Goal: Navigation & Orientation: Find specific page/section

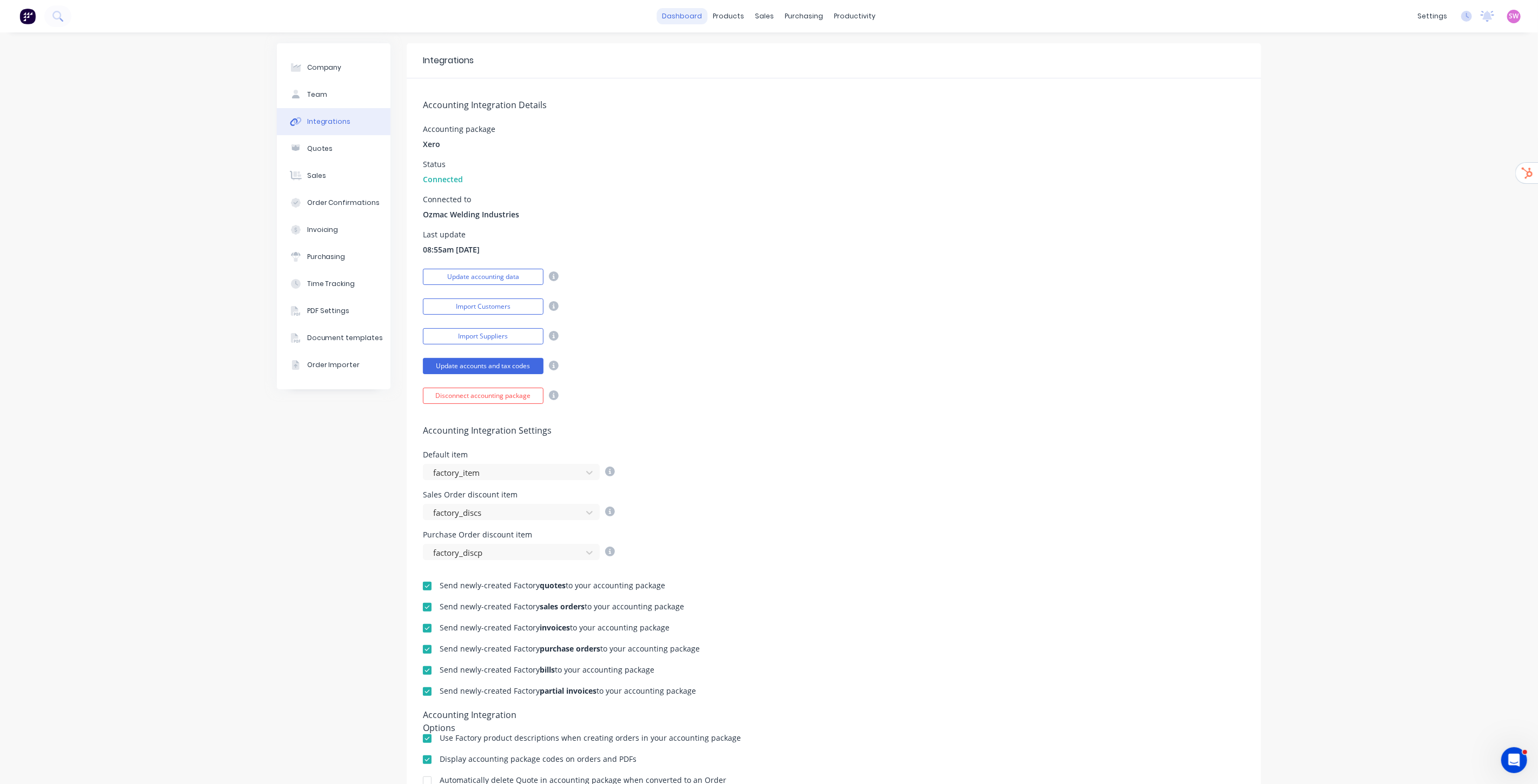
click at [677, 14] on link "dashboard" at bounding box center [682, 16] width 51 height 16
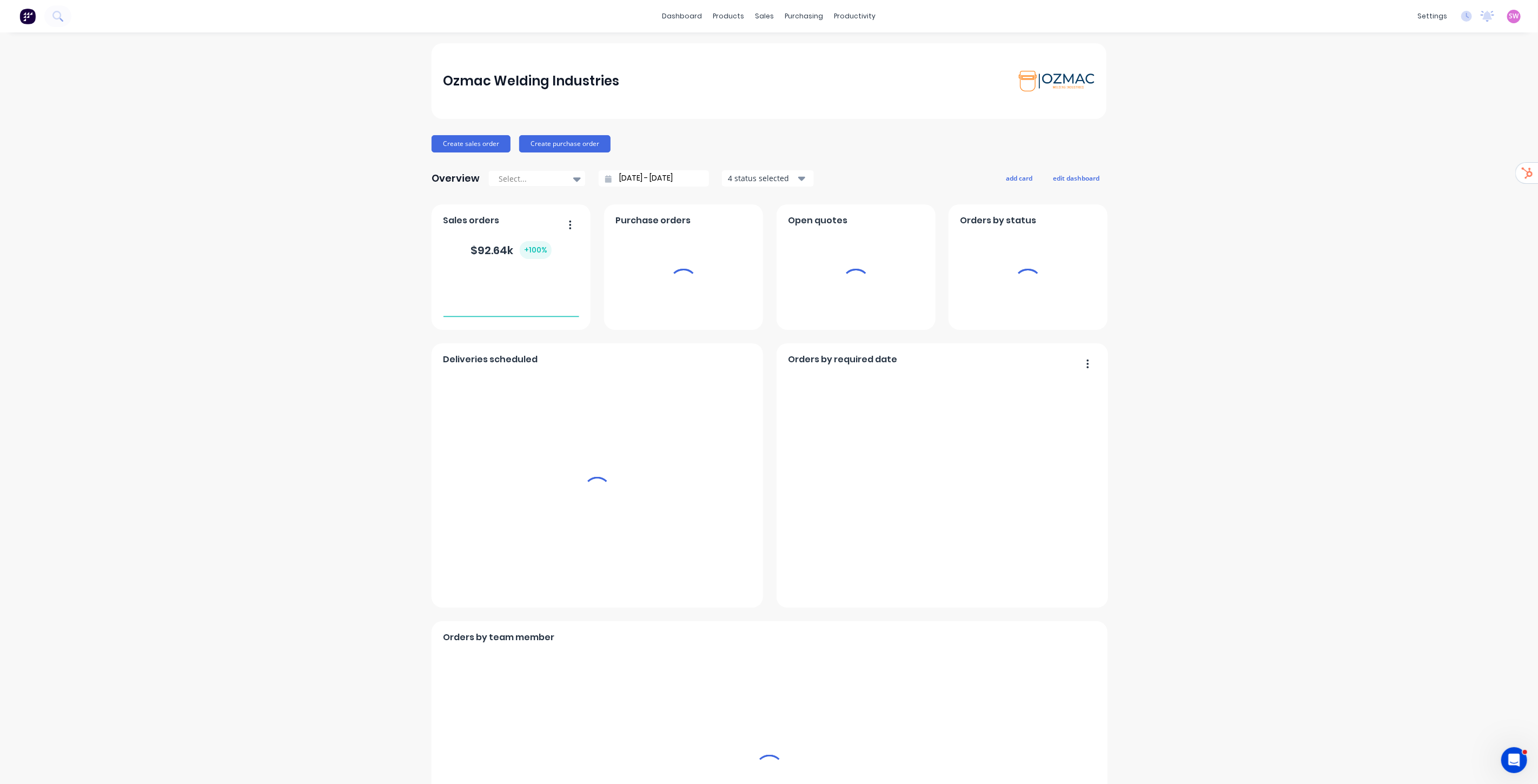
click at [1509, 17] on span "SW" at bounding box center [1514, 16] width 10 height 10
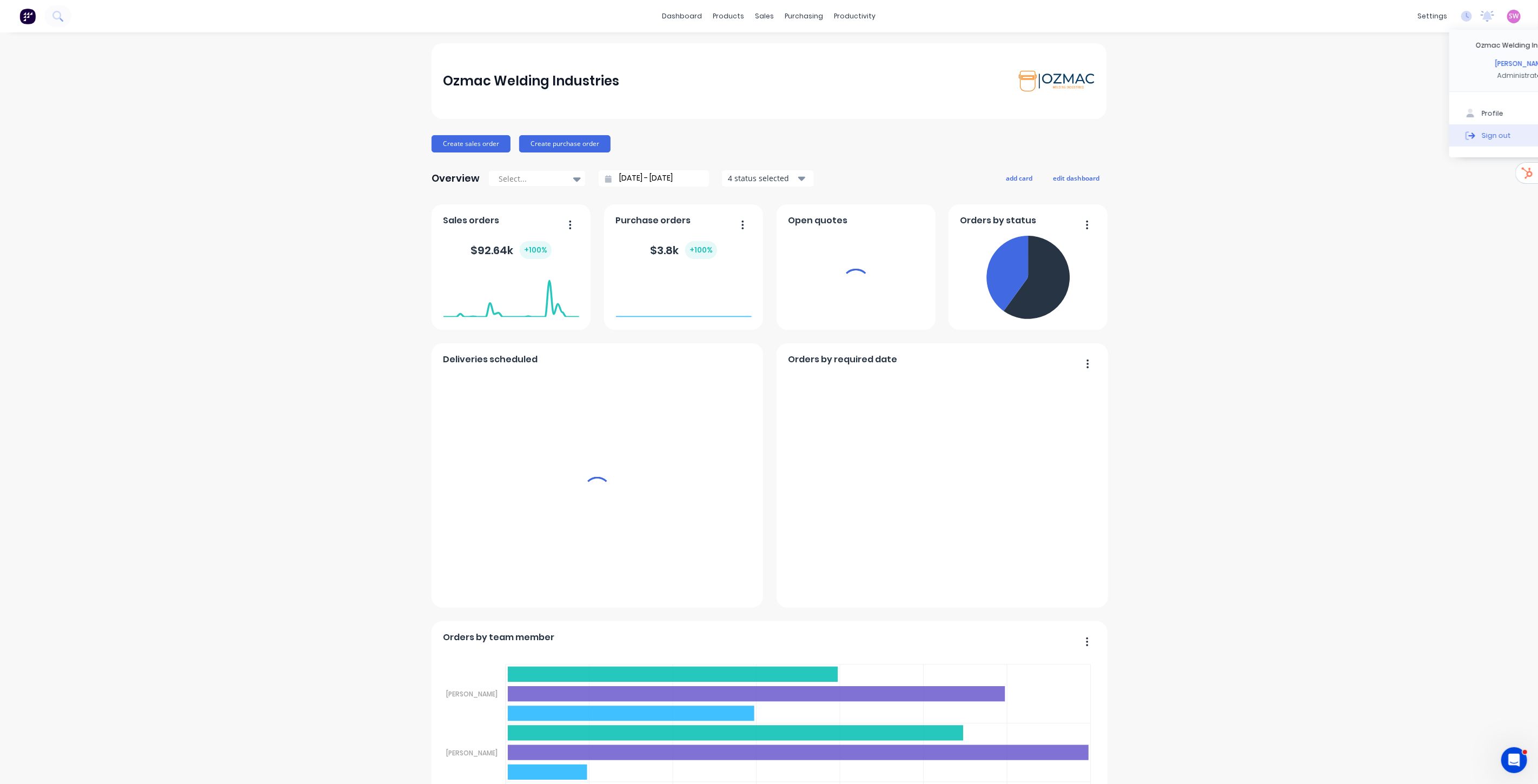
click at [1481, 138] on div "Sign out" at bounding box center [1496, 135] width 29 height 10
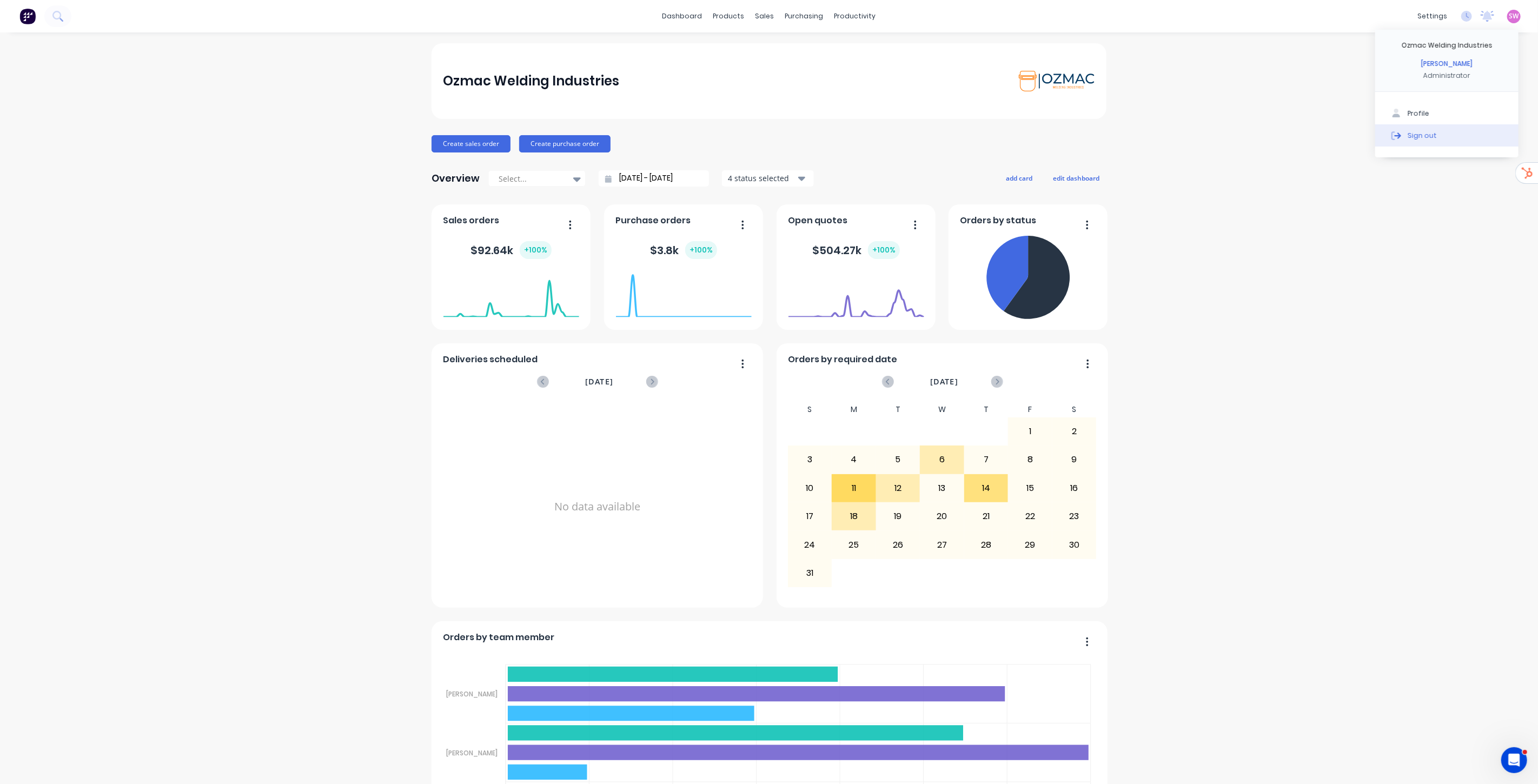
click at [1422, 137] on div "Sign out" at bounding box center [1422, 135] width 29 height 10
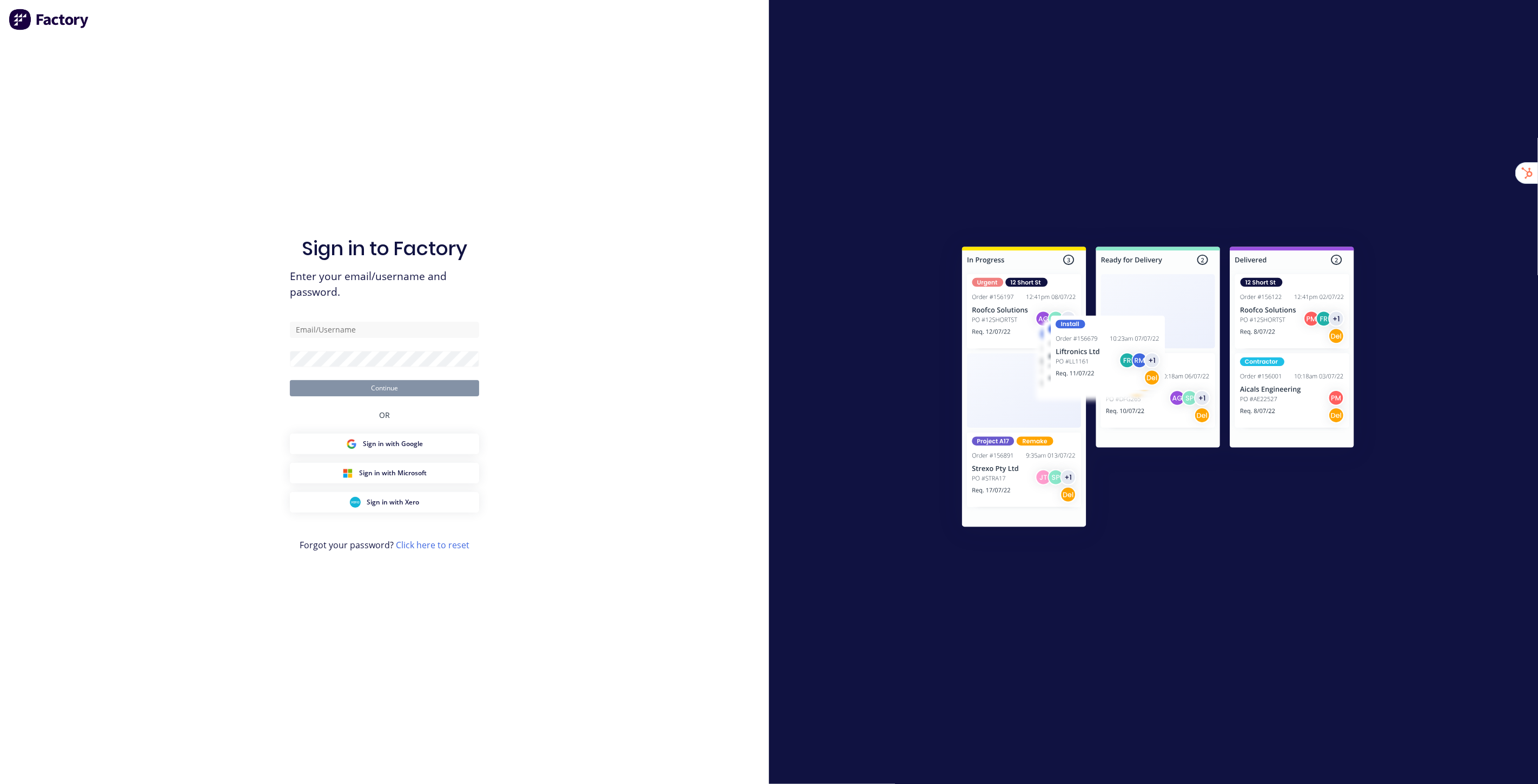
click at [161, 52] on div "Sign in to Factory Enter your email/username and password. Continue OR Sign in …" at bounding box center [384, 392] width 769 height 784
type input "stuart@factory.app"
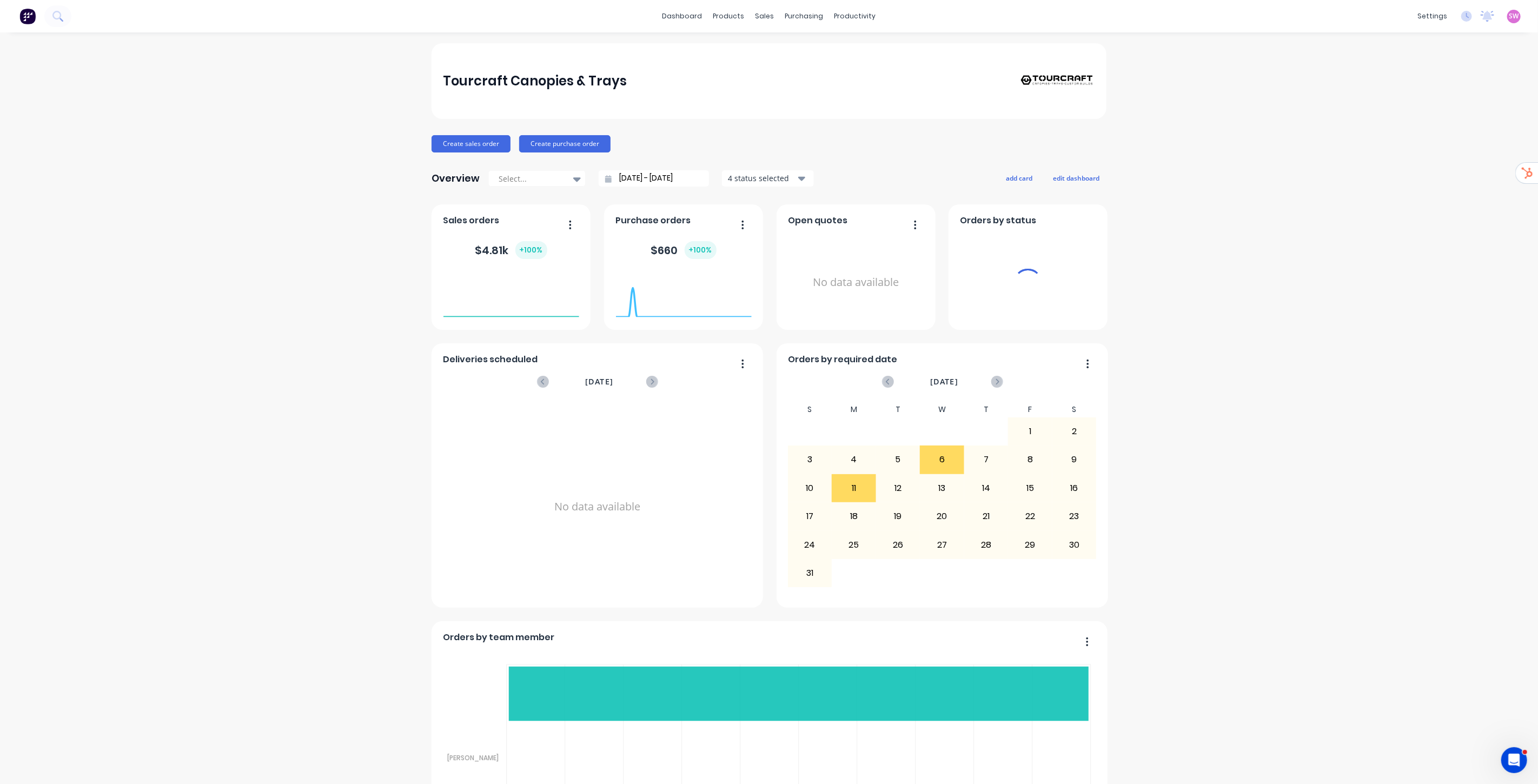
click at [737, 42] on link "Product Catalogue" at bounding box center [777, 51] width 143 height 22
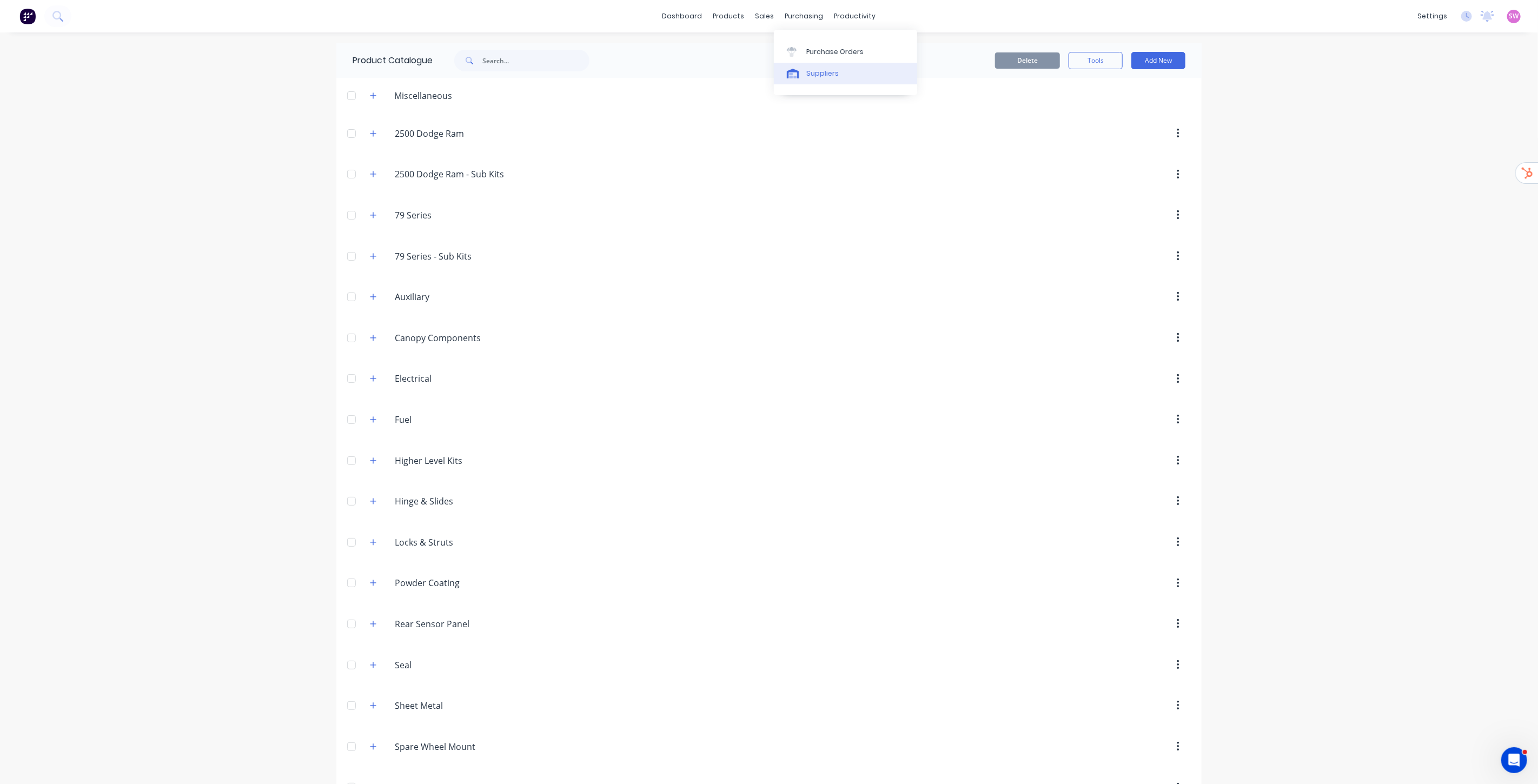
click at [804, 73] on link "Suppliers" at bounding box center [845, 73] width 143 height 22
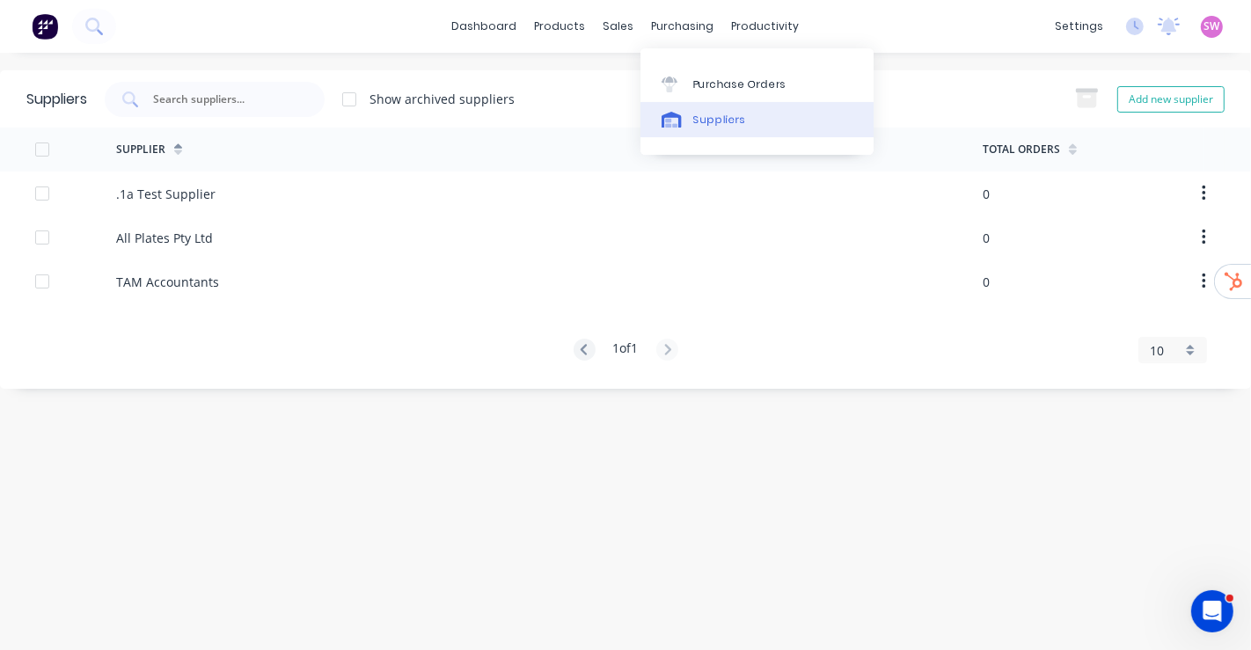
click at [730, 124] on div "Suppliers" at bounding box center [719, 120] width 53 height 16
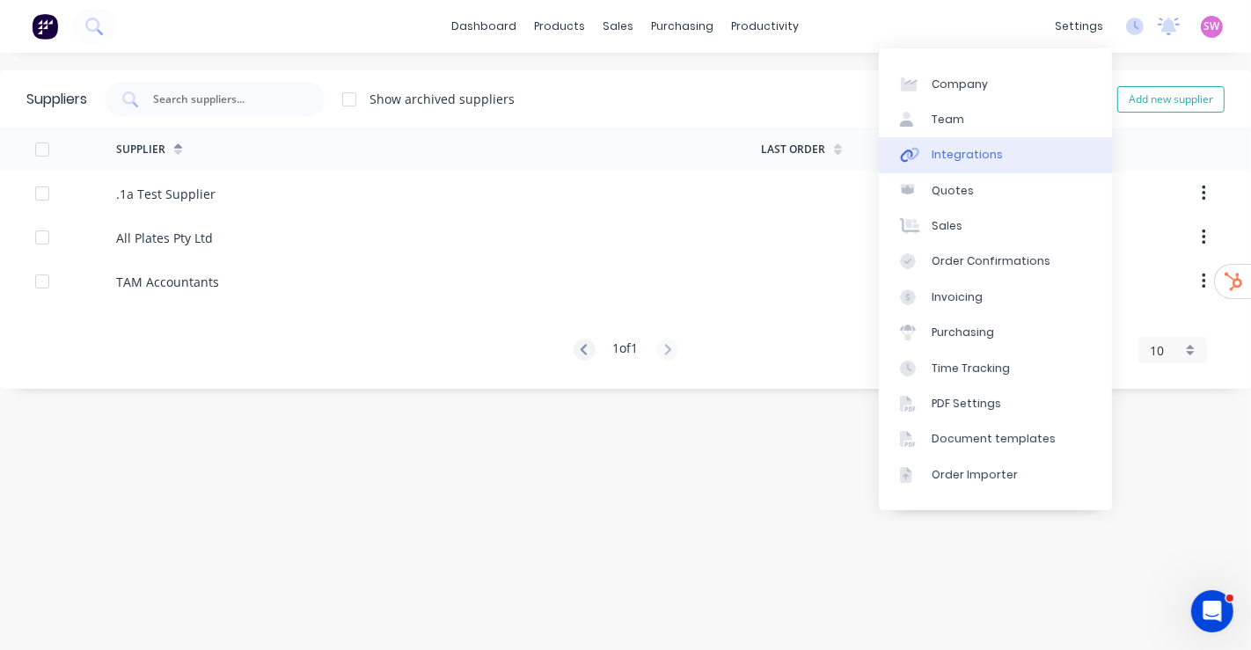
click at [993, 154] on div "Integrations" at bounding box center [967, 155] width 71 height 16
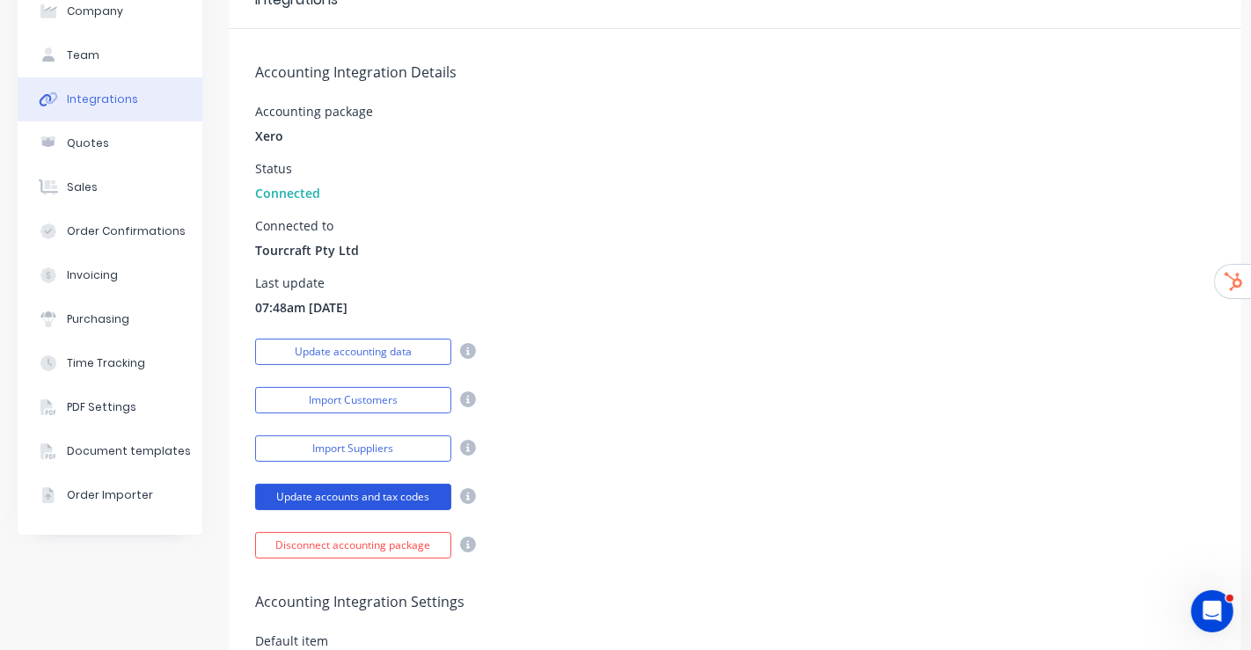
scroll to position [195, 0]
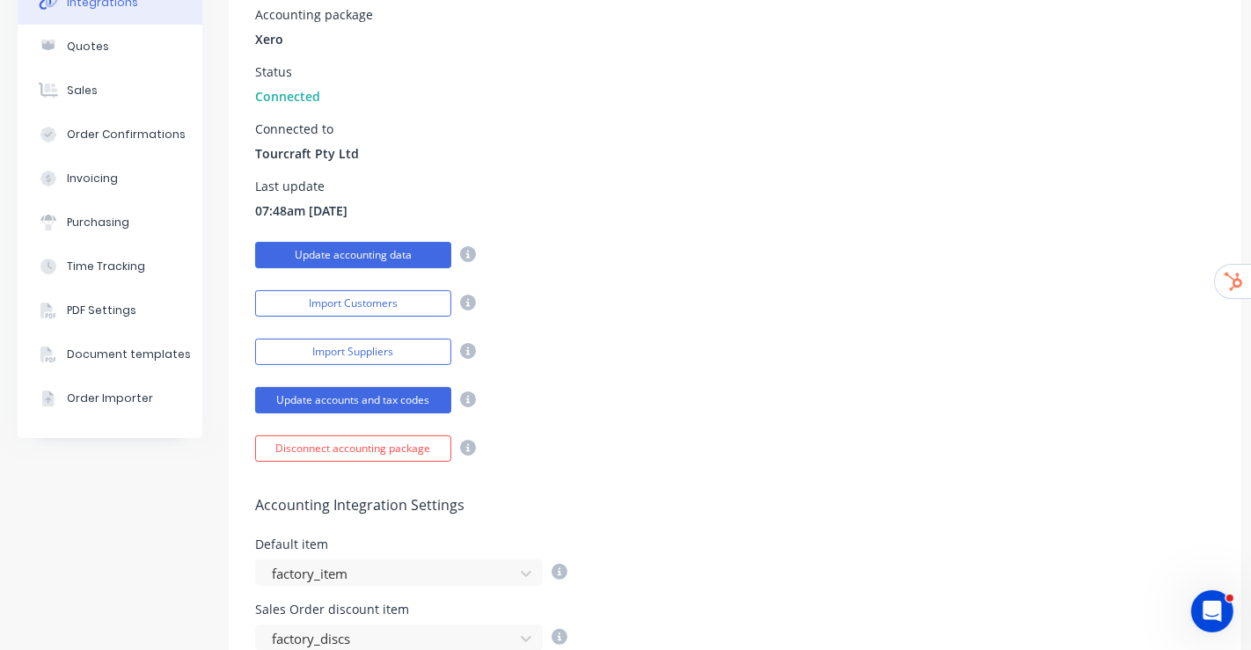
click at [351, 257] on button "Update accounting data" at bounding box center [353, 255] width 196 height 26
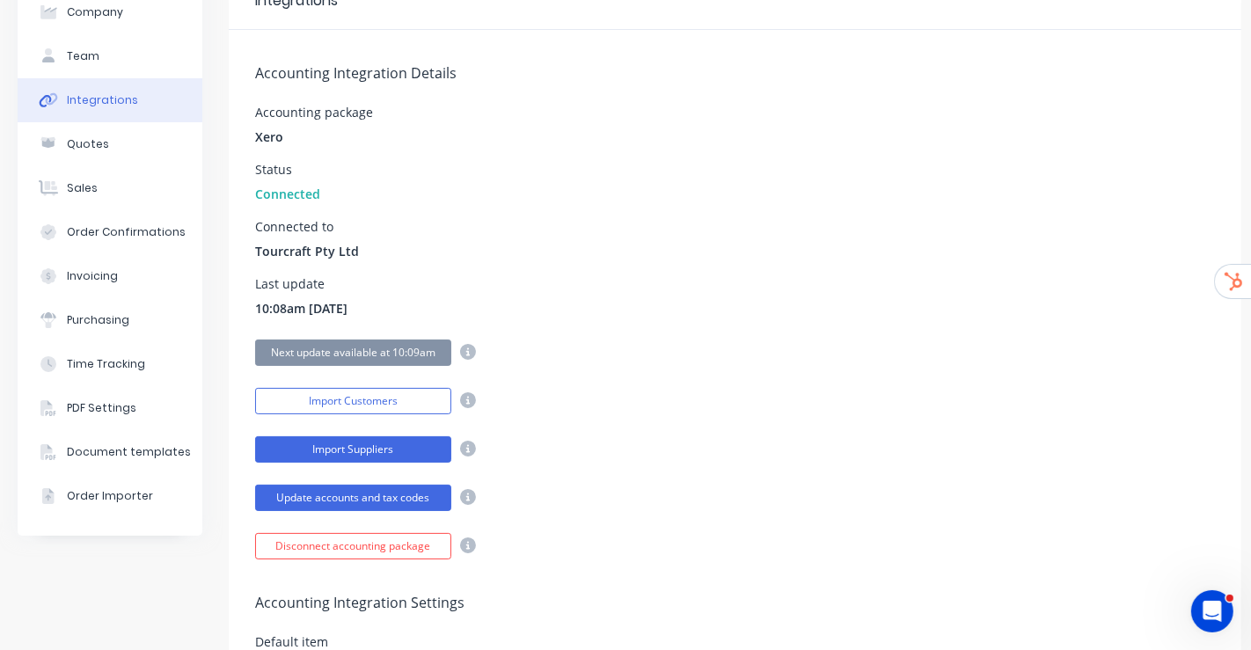
click at [392, 453] on button "Import Suppliers" at bounding box center [353, 449] width 196 height 26
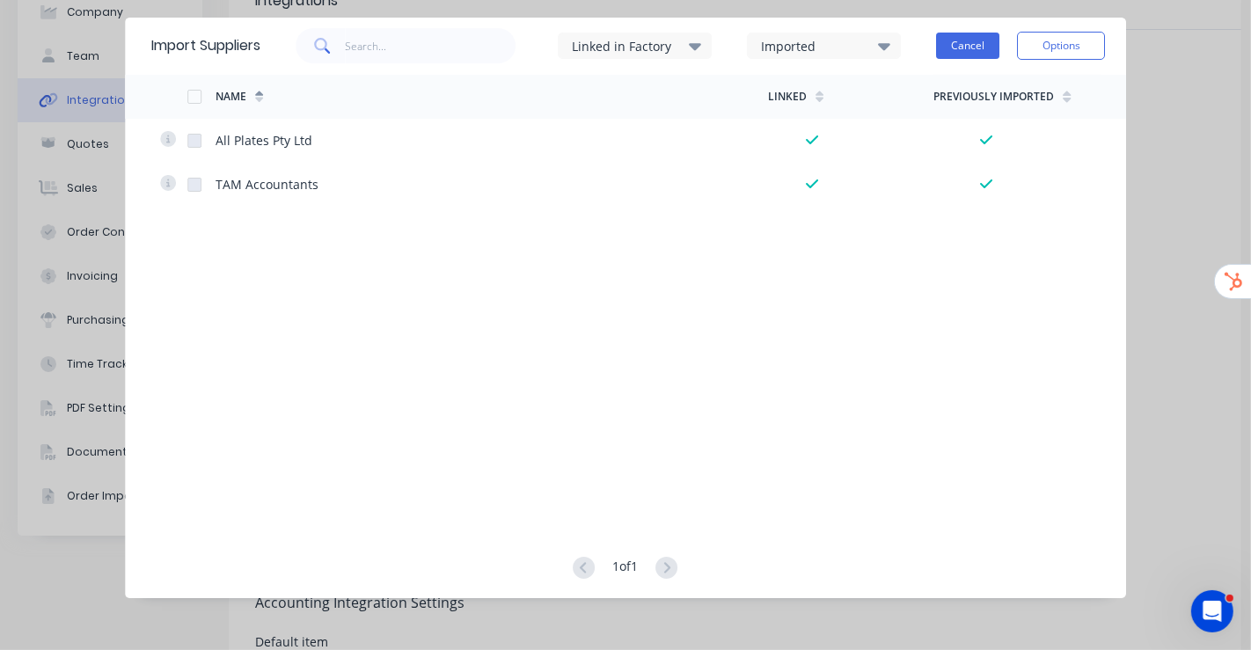
click at [986, 48] on button "Cancel" at bounding box center [967, 46] width 63 height 26
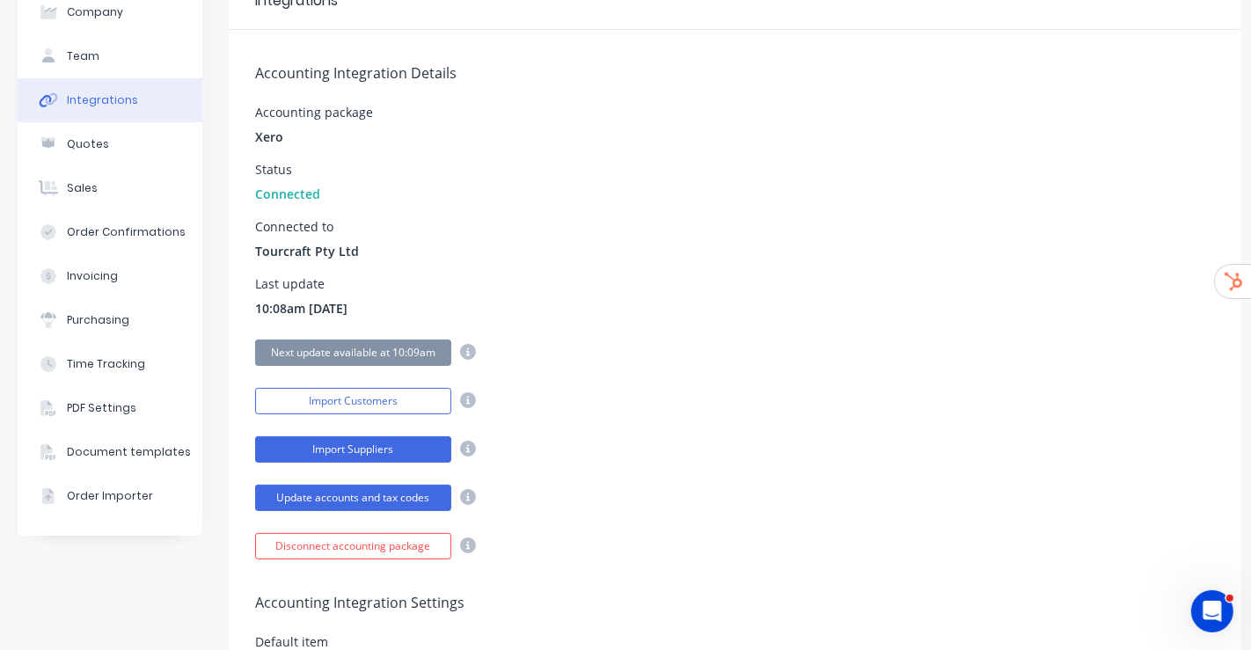
click at [423, 451] on button "Import Suppliers" at bounding box center [353, 449] width 196 height 26
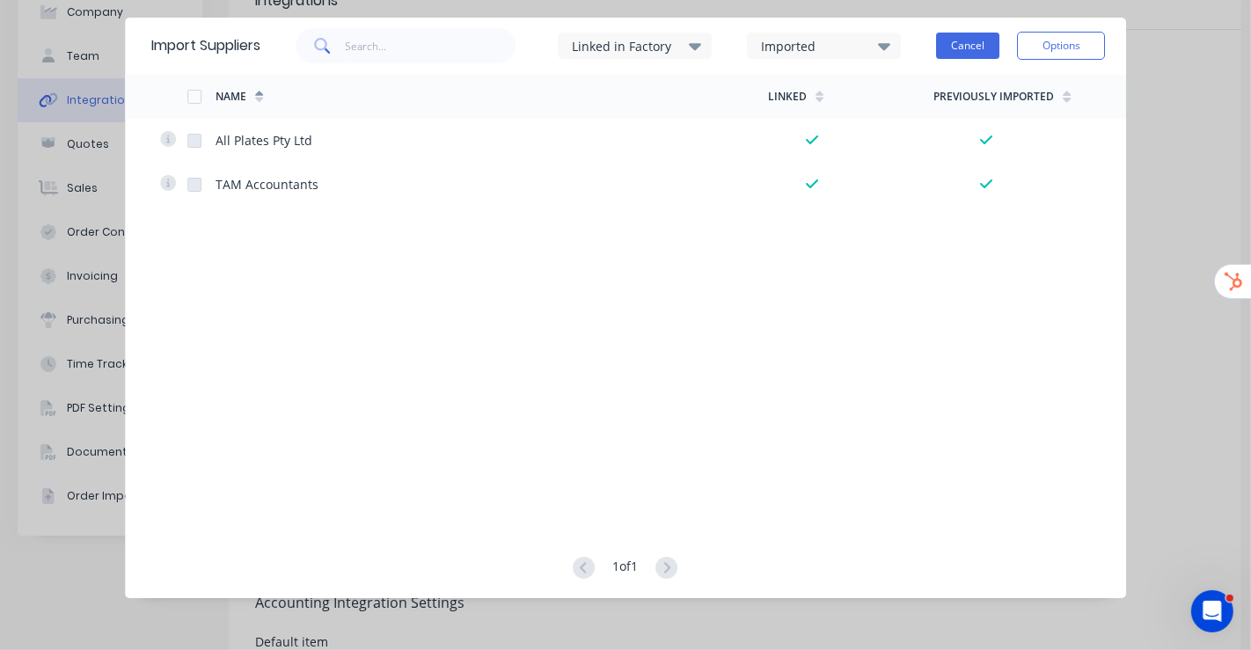
click at [962, 48] on button "Cancel" at bounding box center [967, 46] width 63 height 26
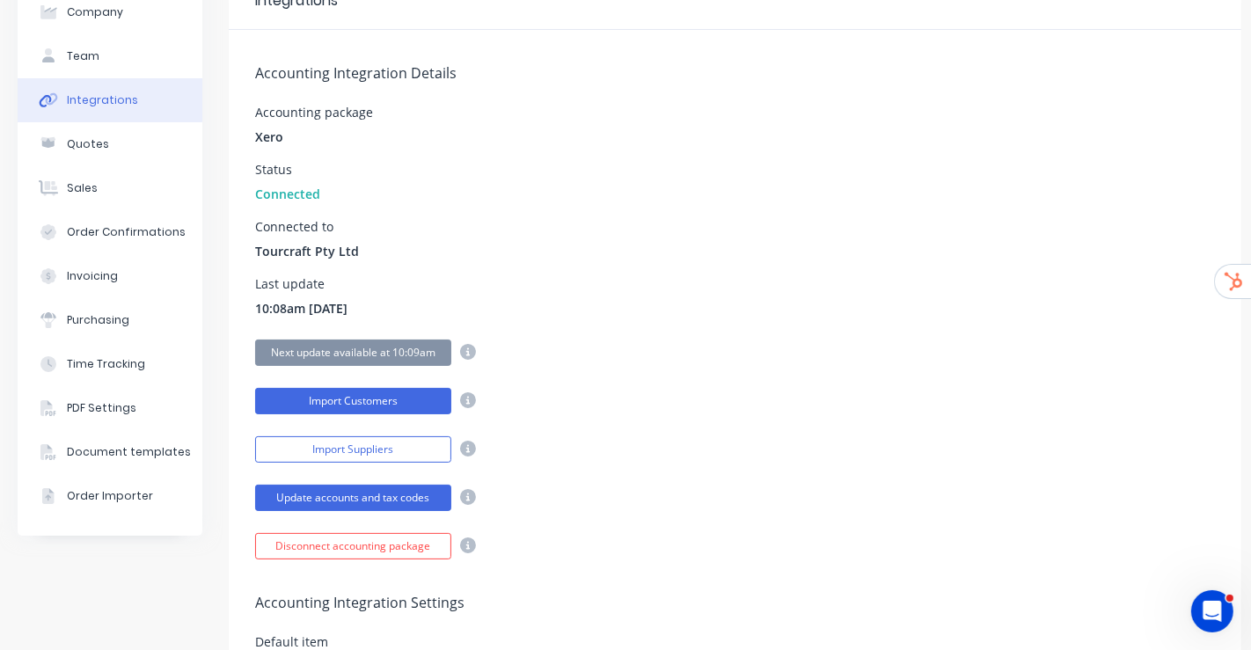
click at [378, 409] on button "Import Customers" at bounding box center [353, 401] width 196 height 26
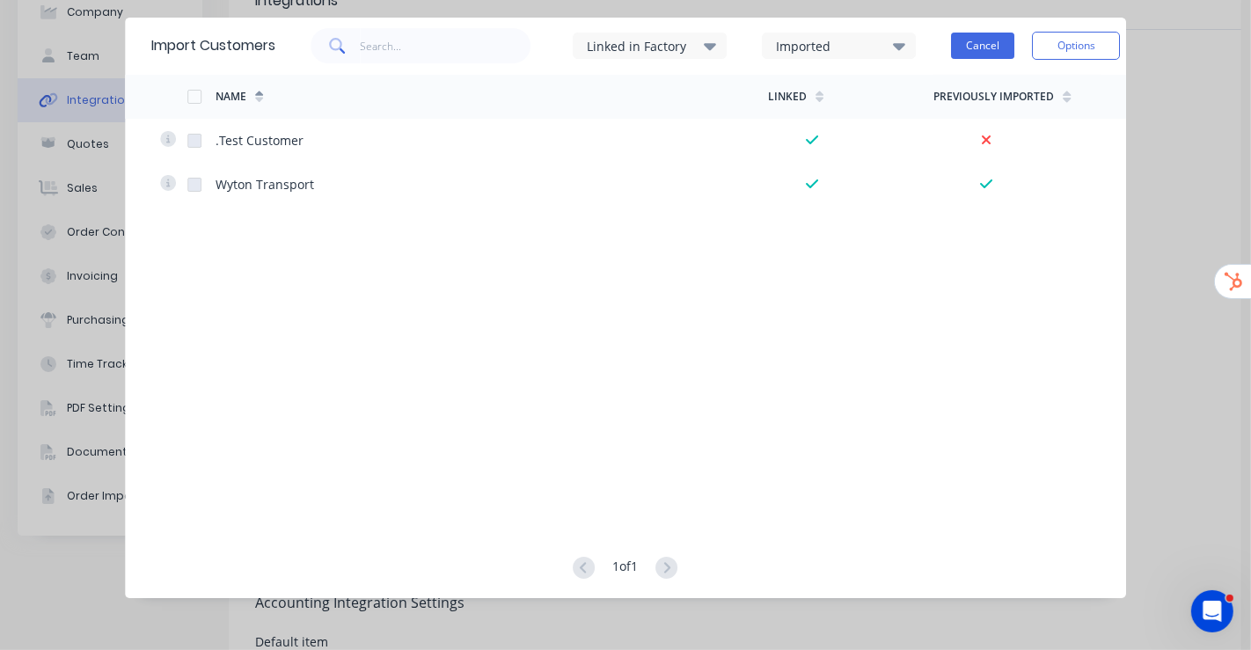
click at [973, 43] on button "Cancel" at bounding box center [982, 46] width 63 height 26
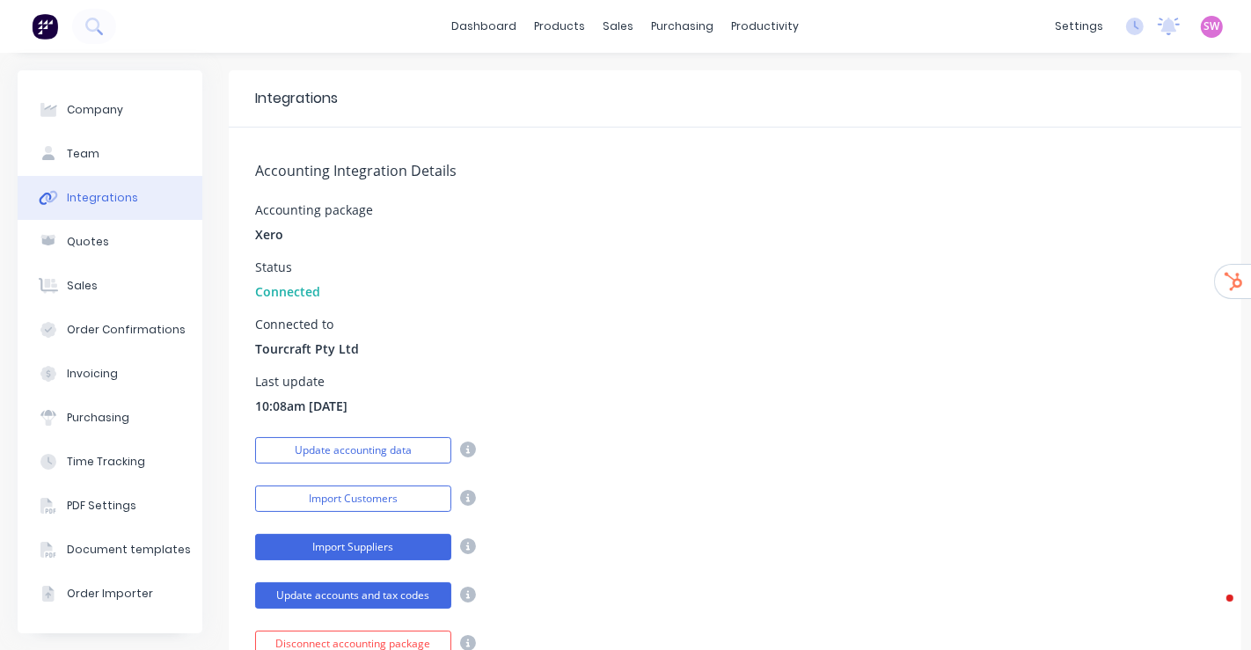
click at [370, 542] on button "Import Suppliers" at bounding box center [353, 547] width 196 height 26
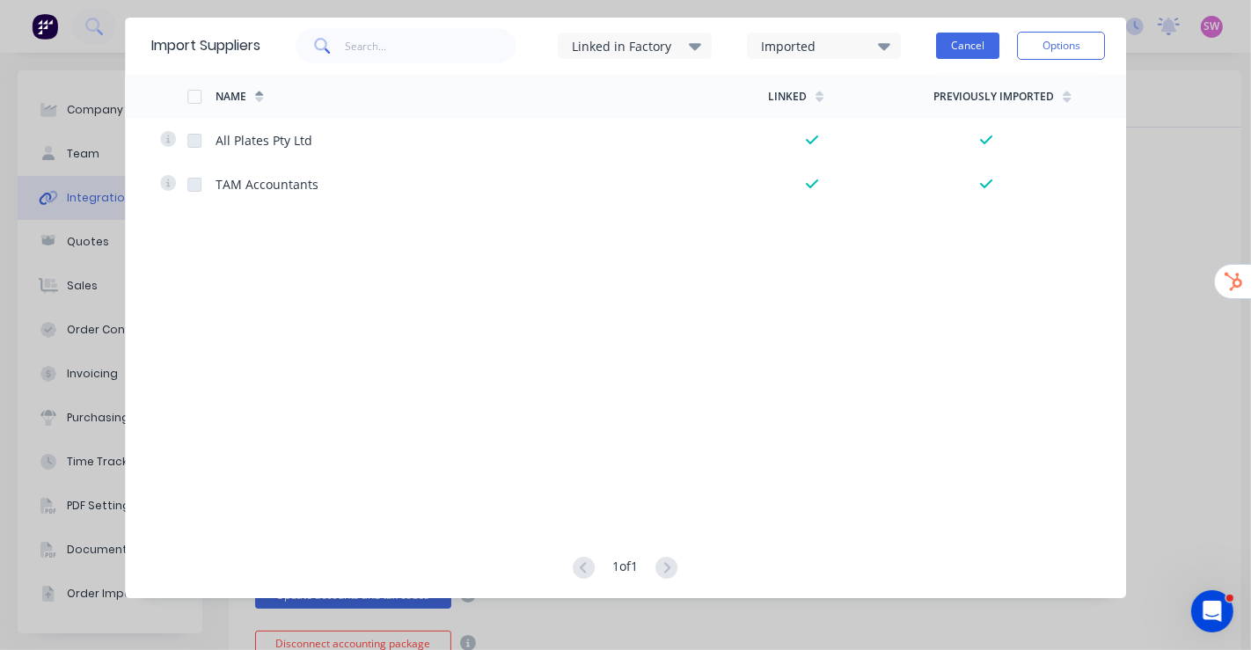
click at [972, 44] on button "Cancel" at bounding box center [967, 46] width 63 height 26
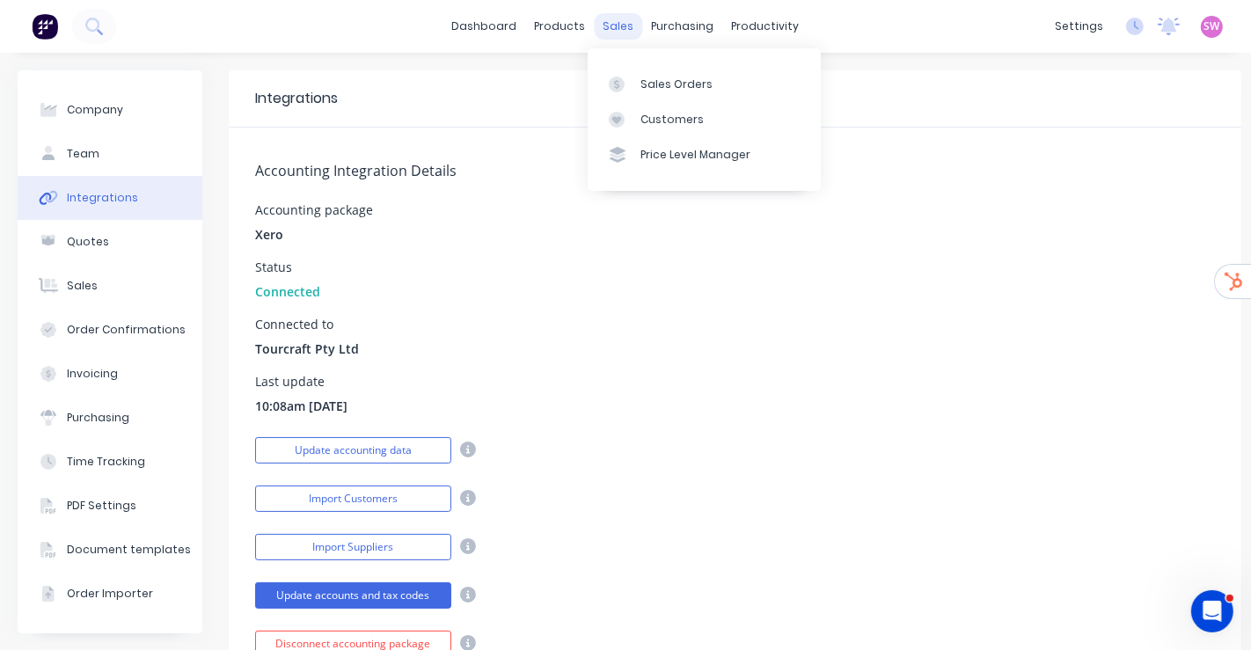
click at [598, 26] on div "sales" at bounding box center [619, 26] width 48 height 26
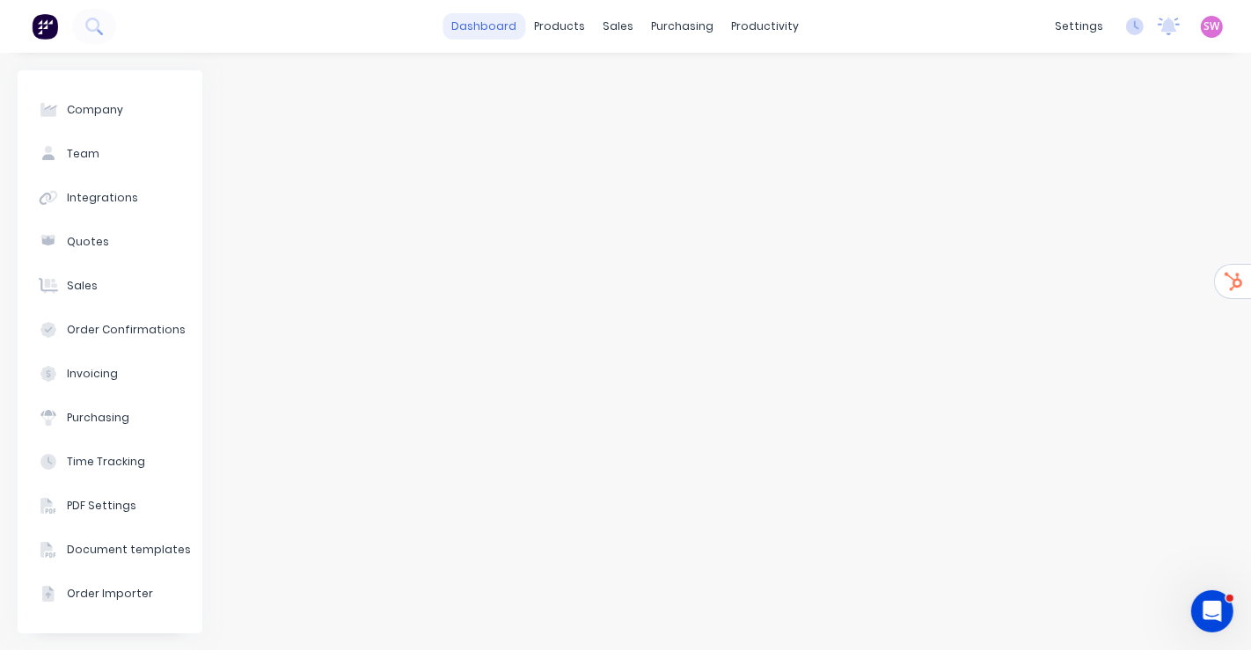
click at [488, 26] on link "dashboard" at bounding box center [485, 26] width 83 height 26
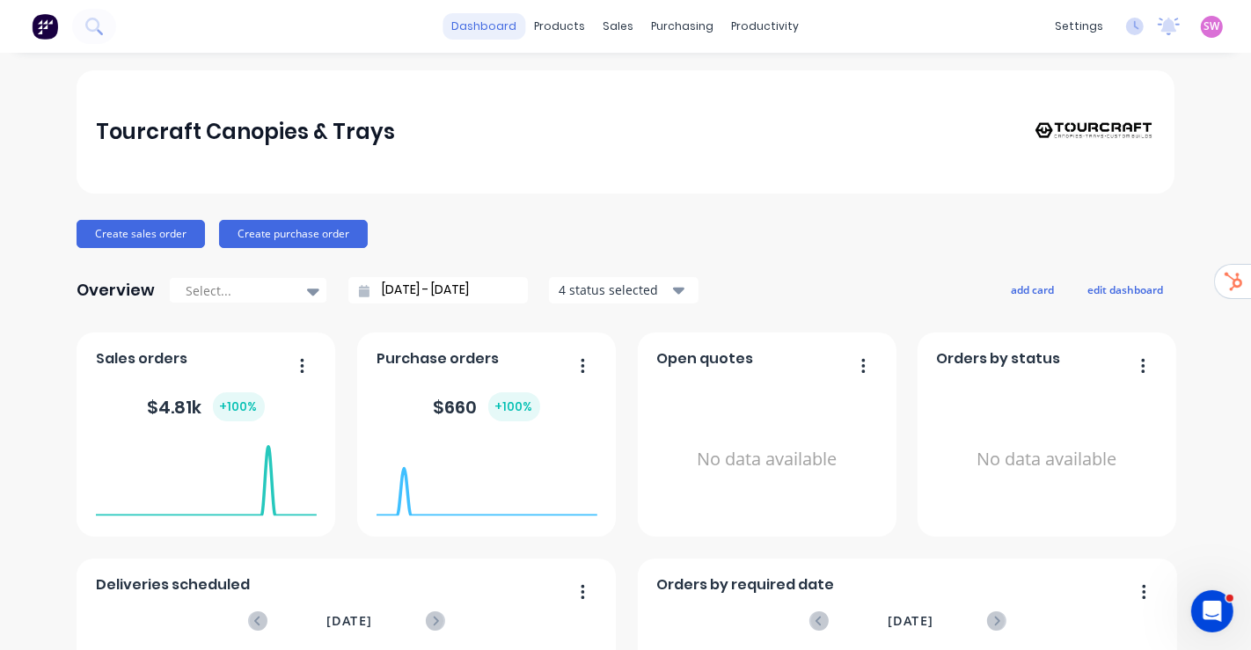
click at [467, 27] on link "dashboard" at bounding box center [485, 26] width 83 height 26
click at [495, 33] on link "dashboard" at bounding box center [485, 26] width 83 height 26
click at [1213, 27] on div "settings No new notifications Mark all as read You have no notifications SW Tou…" at bounding box center [1148, 26] width 205 height 26
click at [1205, 29] on span "SW" at bounding box center [1213, 26] width 16 height 16
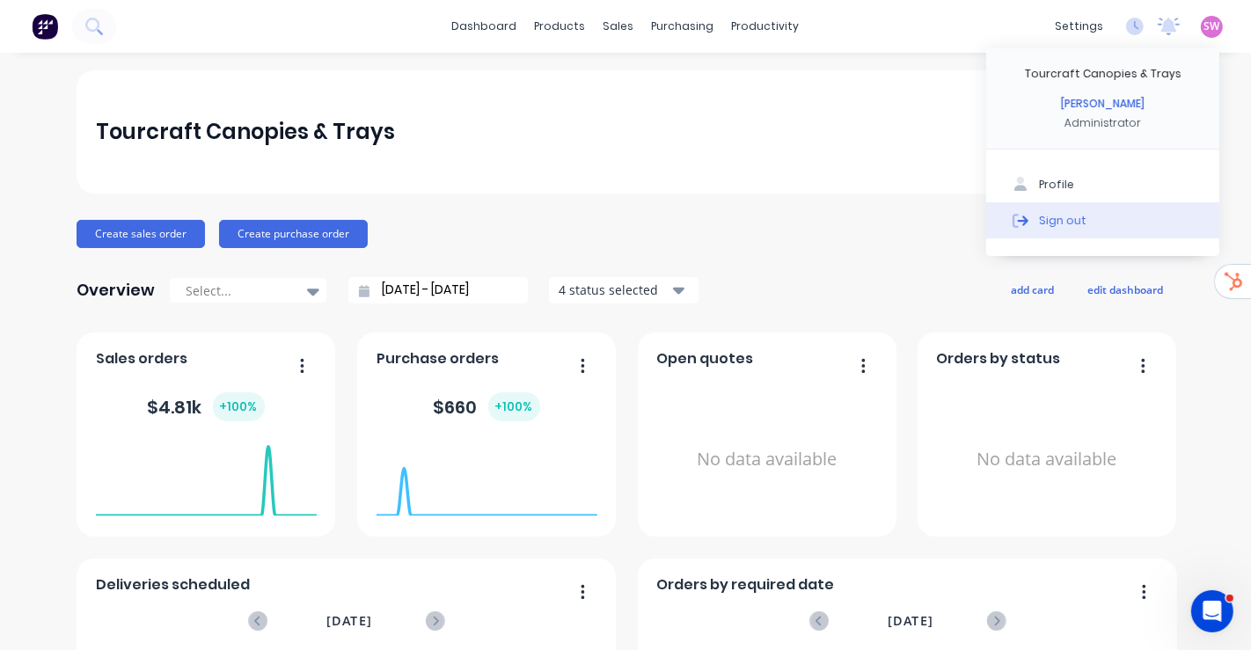
click at [1065, 216] on div "Sign out" at bounding box center [1063, 220] width 48 height 16
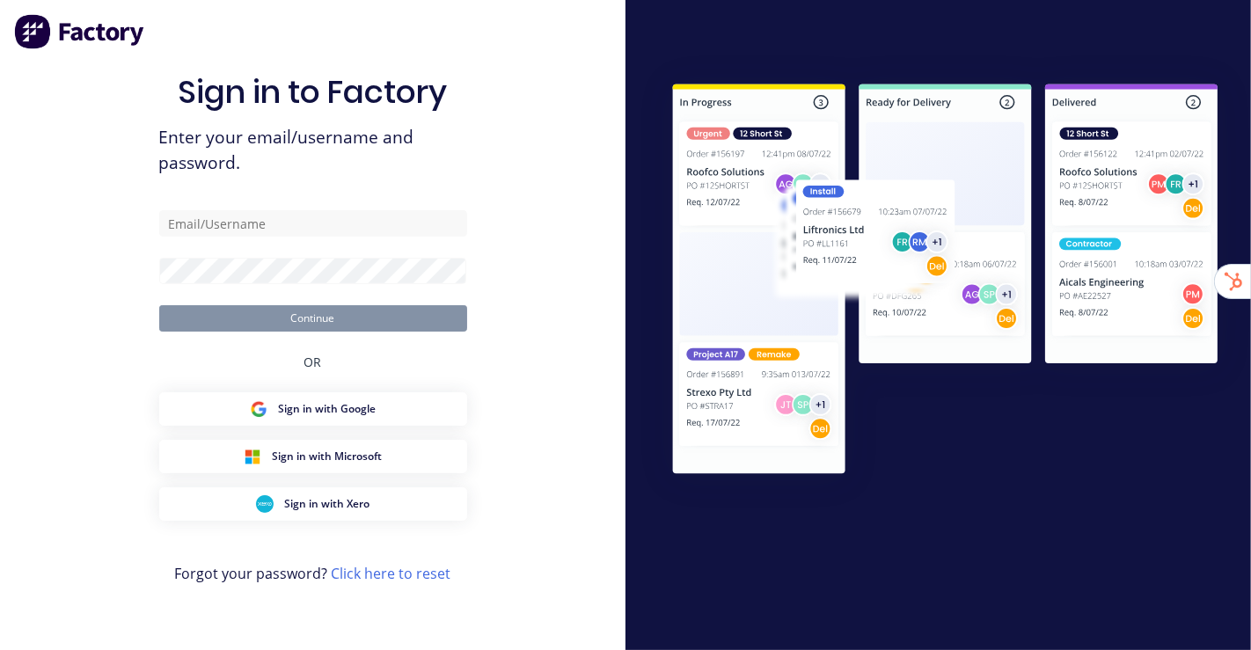
type input "[EMAIL_ADDRESS][DOMAIN_NAME]"
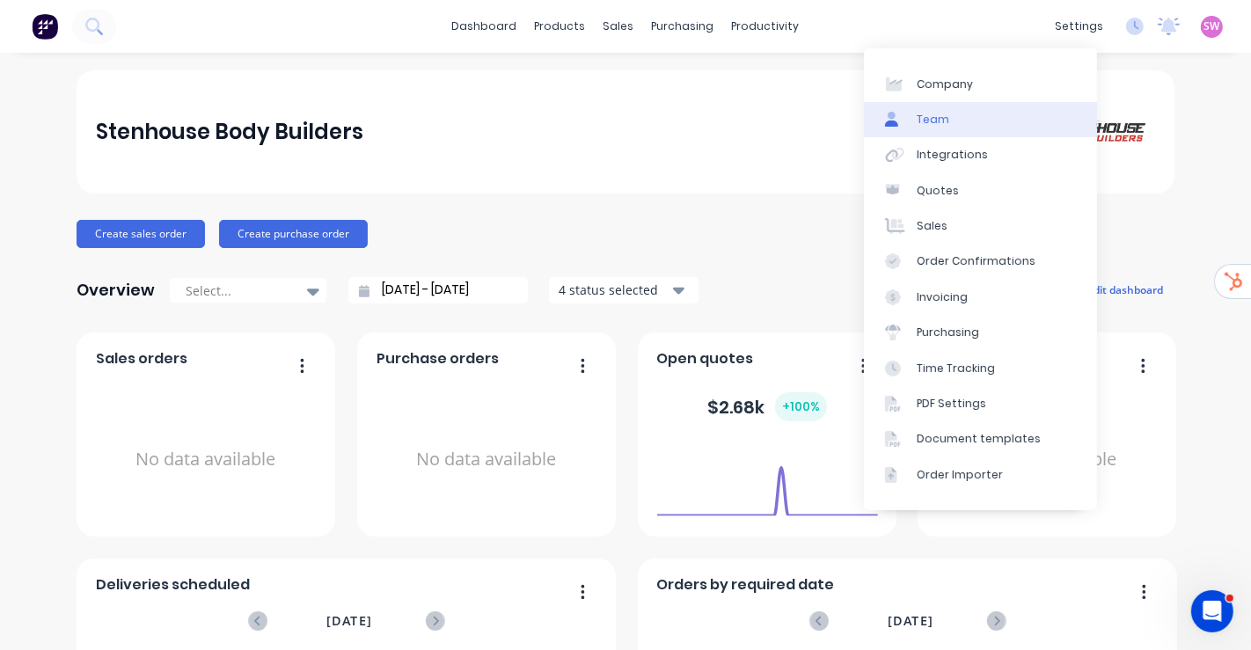
click at [981, 121] on link "Team" at bounding box center [980, 119] width 233 height 35
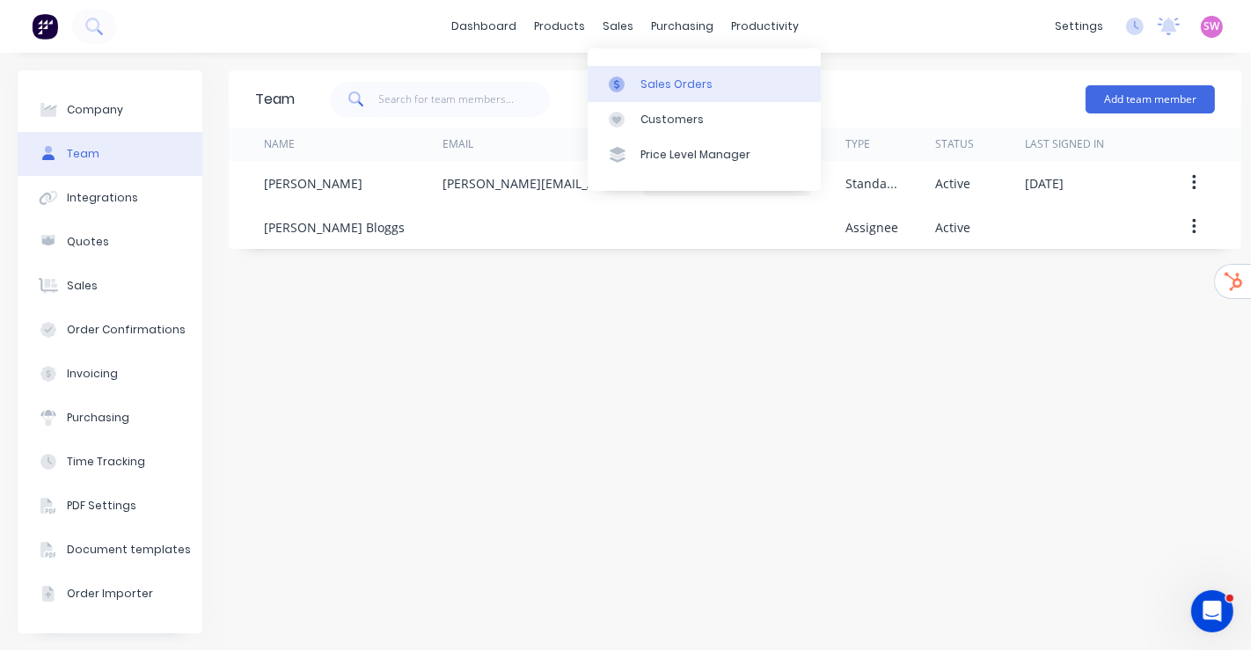
click at [641, 80] on div "Sales Orders" at bounding box center [677, 85] width 72 height 16
